Goal: Task Accomplishment & Management: Manage account settings

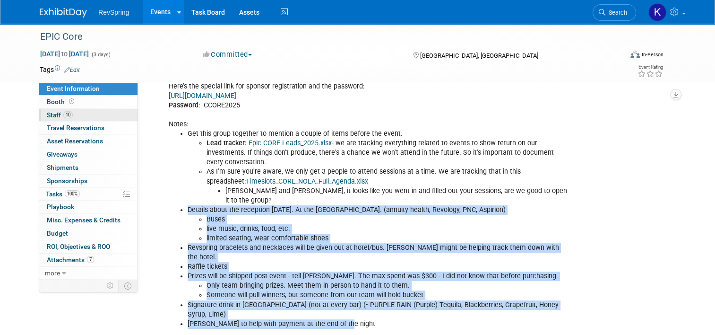
click at [68, 109] on link "10 Staff 10" at bounding box center [88, 115] width 98 height 13
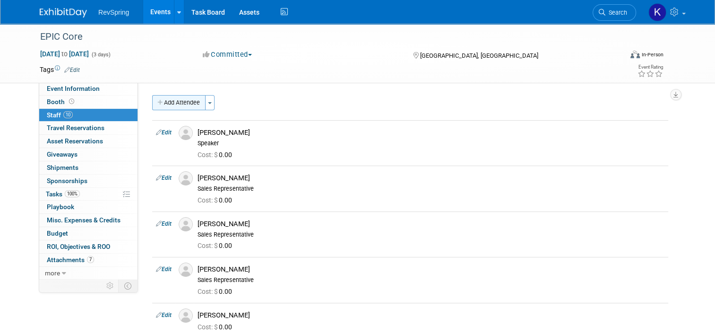
click at [155, 105] on button "Add Attendee" at bounding box center [178, 102] width 53 height 15
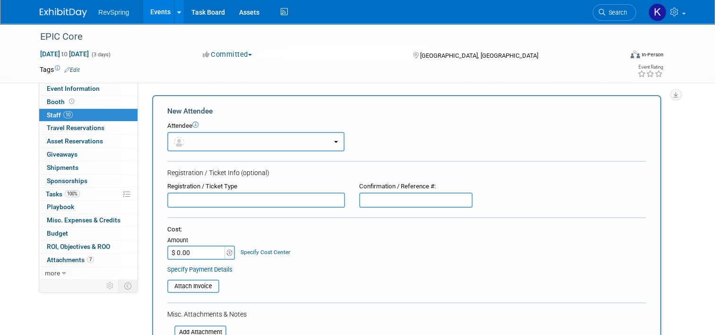
click at [228, 135] on button "button" at bounding box center [255, 141] width 177 height 19
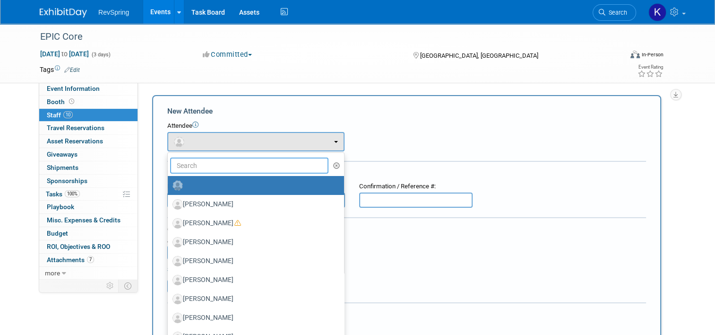
click at [211, 163] on input "text" at bounding box center [249, 165] width 158 height 16
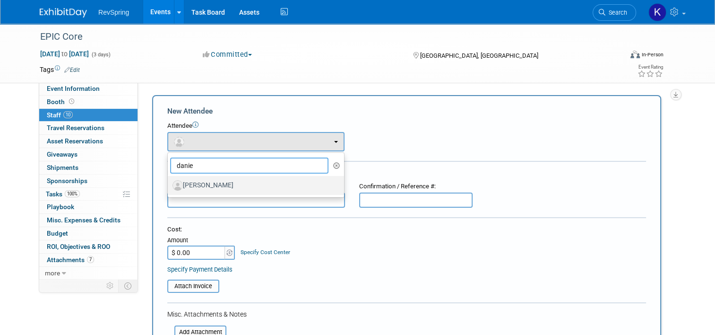
type input "danie"
click at [206, 182] on label "[PERSON_NAME]" at bounding box center [254, 185] width 162 height 15
click at [169, 182] on input "[PERSON_NAME]" at bounding box center [166, 184] width 6 height 6
select select "df131cda-6117-4e36-8417-ccf17eb5a6c7"
select select "4"
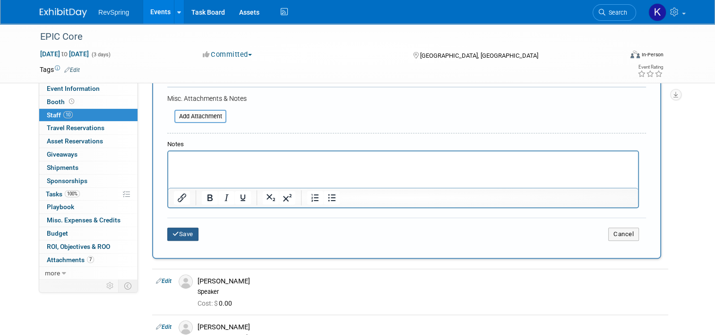
click at [177, 229] on button "Save" at bounding box center [182, 233] width 31 height 13
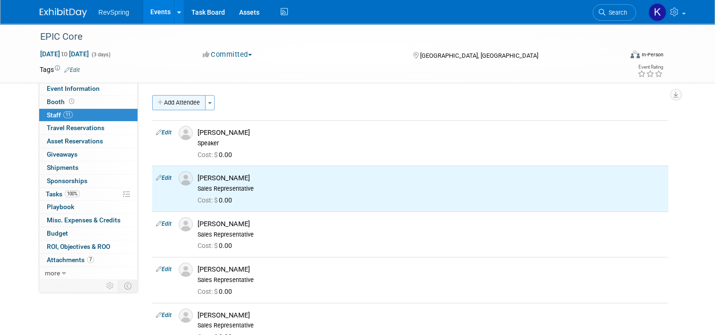
click at [189, 109] on button "Add Attendee" at bounding box center [178, 102] width 53 height 15
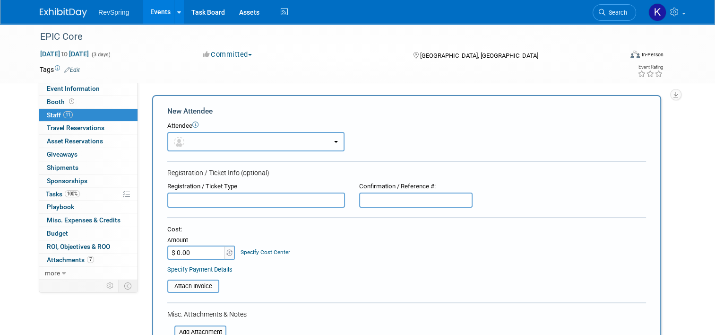
click at [201, 136] on button "button" at bounding box center [255, 141] width 177 height 19
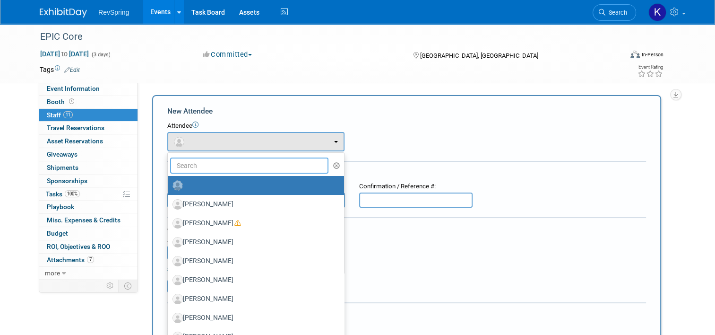
click at [195, 162] on input "text" at bounding box center [249, 165] width 158 height 16
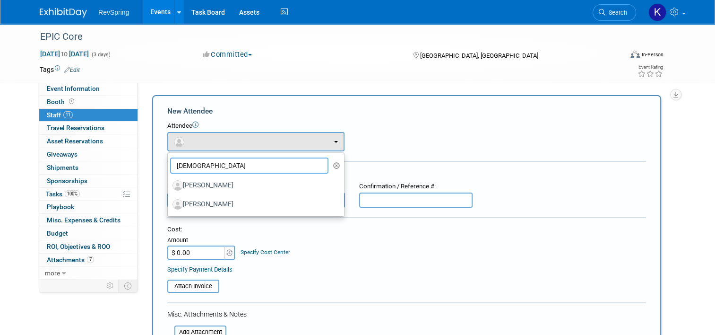
type input "christ"
click at [238, 105] on div "New Attendee Attendee <img src="https://www.exhibitday.com/Images/Unassigned-Us…" at bounding box center [406, 279] width 509 height 369
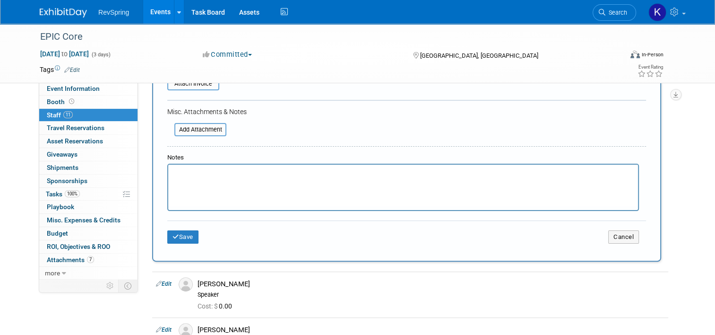
scroll to position [262, 0]
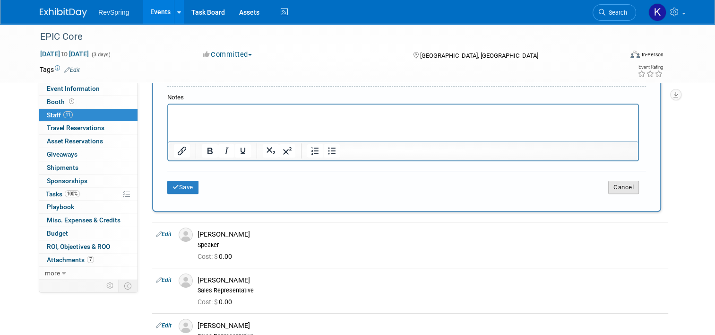
click at [634, 189] on button "Cancel" at bounding box center [623, 187] width 31 height 13
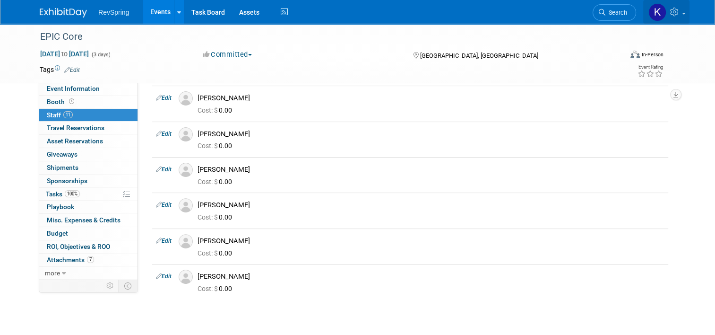
click at [686, 17] on link at bounding box center [666, 12] width 46 height 24
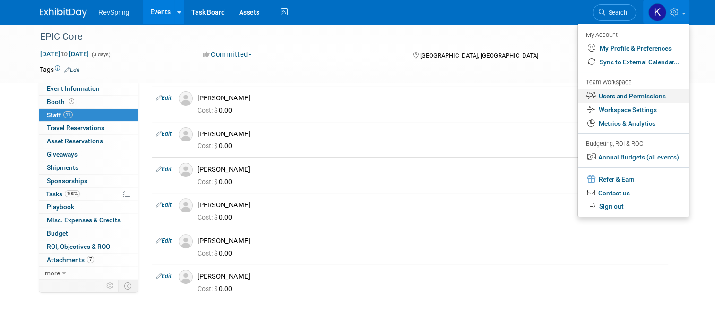
click at [642, 100] on link "Users and Permissions" at bounding box center [633, 96] width 111 height 14
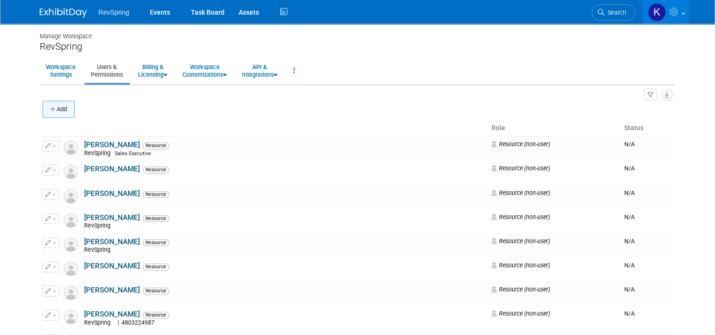
click at [56, 110] on button "Add" at bounding box center [59, 109] width 32 height 17
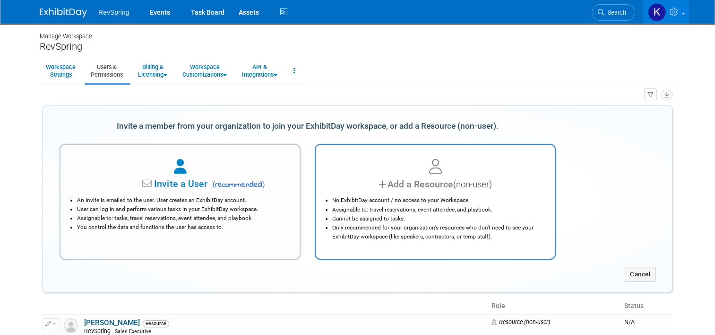
click at [373, 149] on div "Add a Resource (non-user) No ExhibitDay account / no access to your Workspace. …" at bounding box center [435, 202] width 241 height 116
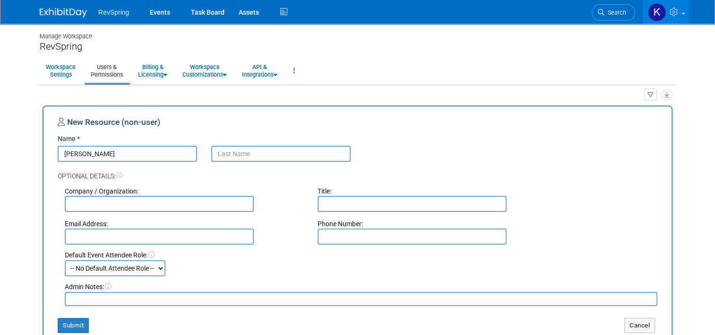
type input "Christopher"
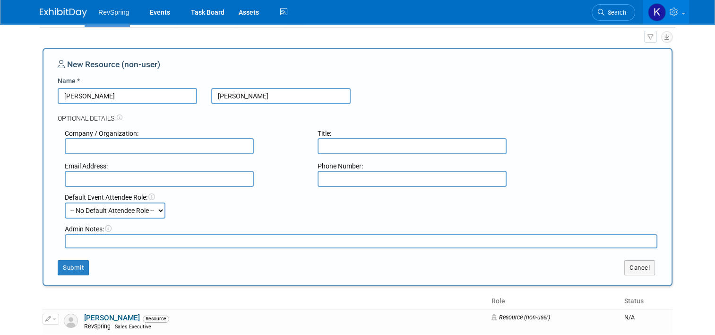
scroll to position [59, 0]
type input "Schafer"
click at [69, 278] on div "New Resource (non-user) Name * Christopher Schafer Optional Details: Company / …" at bounding box center [358, 166] width 630 height 238
click at [83, 268] on button "Submit" at bounding box center [73, 266] width 31 height 15
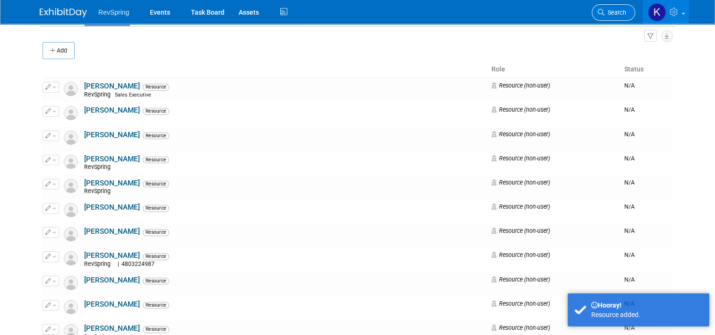
click at [626, 12] on span "Search" at bounding box center [616, 12] width 22 height 7
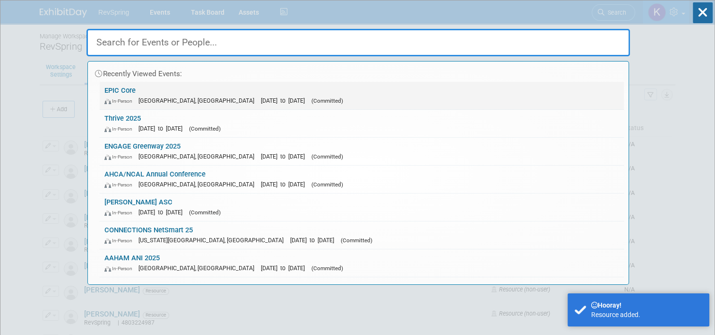
click at [341, 99] on div "In-Person New Orleans, LA Oct 15, 2025 to Oct 17, 2025 (Committed)" at bounding box center [361, 100] width 515 height 10
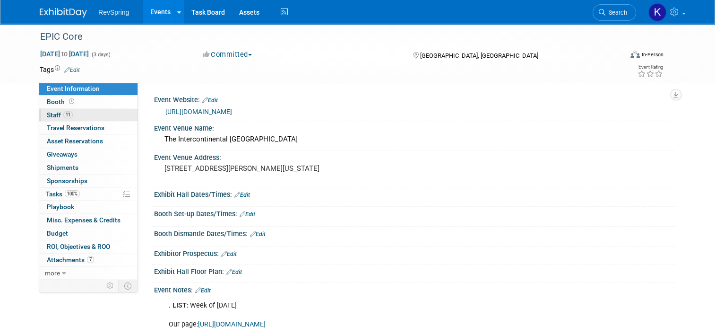
click at [79, 113] on link "11 Staff 11" at bounding box center [88, 115] width 98 height 13
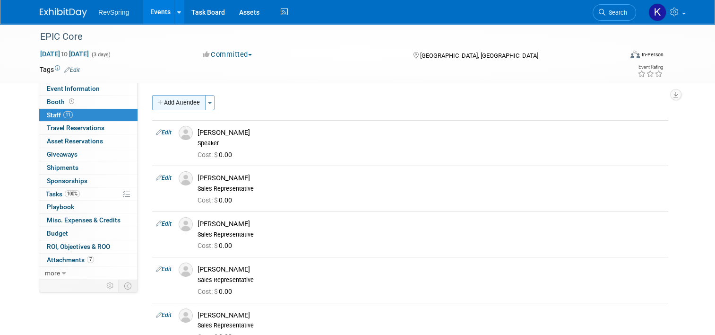
click at [176, 99] on button "Add Attendee" at bounding box center [178, 102] width 53 height 15
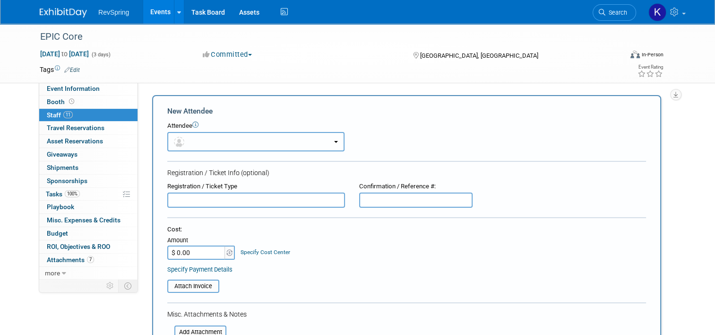
click at [202, 139] on button "button" at bounding box center [255, 141] width 177 height 19
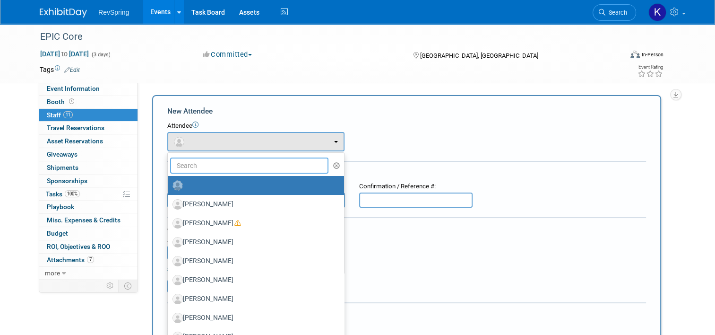
click at [208, 162] on input "text" at bounding box center [249, 165] width 158 height 16
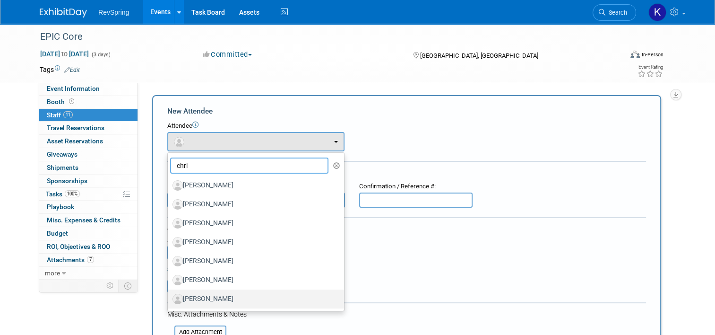
type input "chri"
click at [239, 295] on label "[PERSON_NAME]" at bounding box center [254, 298] width 162 height 15
click at [169, 295] on input "[PERSON_NAME]" at bounding box center [166, 298] width 6 height 6
select select "9c678f7a-9543-4433-aa43-54e4802163c8"
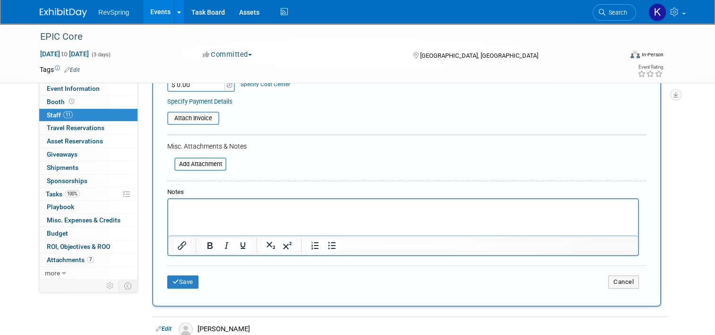
scroll to position [196, 0]
click at [182, 277] on button "Save" at bounding box center [182, 283] width 31 height 13
